Goal: Task Accomplishment & Management: Use online tool/utility

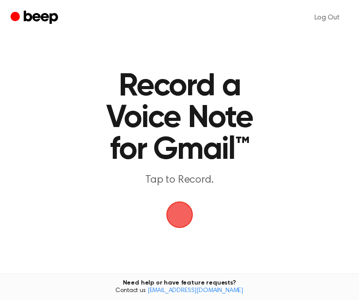
click at [183, 212] on span "button" at bounding box center [180, 214] width 25 height 25
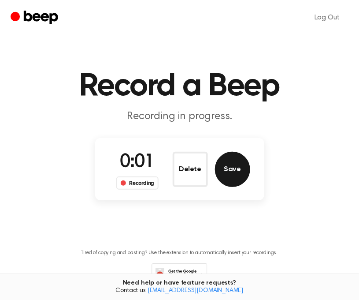
click at [239, 170] on button "Save" at bounding box center [232, 169] width 35 height 35
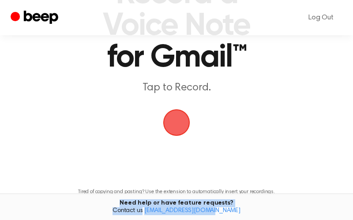
scroll to position [166, 0]
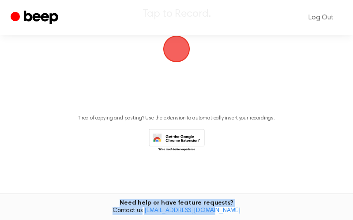
drag, startPoint x: 343, startPoint y: 210, endPoint x: 380, endPoint y: 243, distance: 49.4
click at [352, 220] on html "Log Out Record a Voice Note for Gmail™ Tap to Record. Tired of copying and past…" at bounding box center [176, 27] width 353 height 386
click at [175, 52] on span "button" at bounding box center [176, 49] width 29 height 29
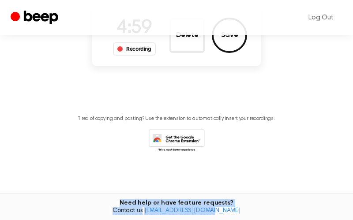
scroll to position [116, 0]
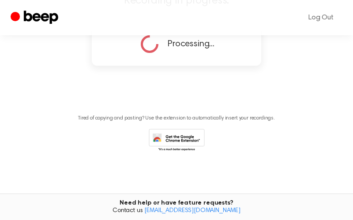
click at [235, 42] on div "Processing..." at bounding box center [176, 44] width 141 height 22
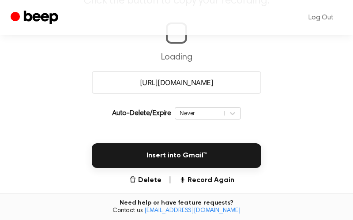
scroll to position [119, 0]
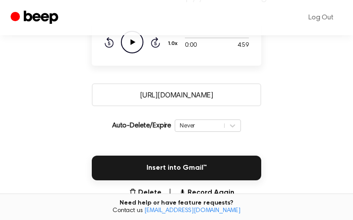
click at [215, 106] on input "[URL][DOMAIN_NAME]" at bounding box center [176, 94] width 169 height 23
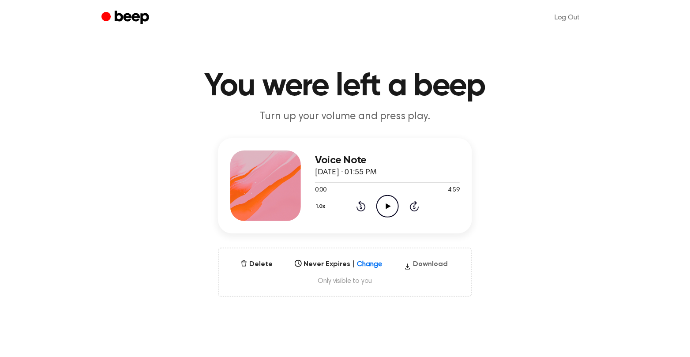
click at [419, 268] on button "Download" at bounding box center [425, 266] width 51 height 14
